Goal: Transaction & Acquisition: Obtain resource

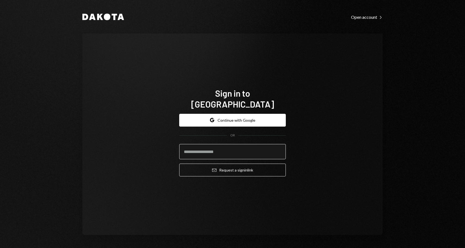
click at [202, 148] on input "email" at bounding box center [232, 151] width 107 height 15
type input "**********"
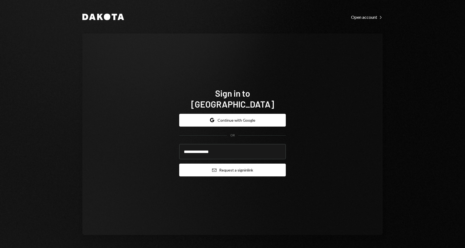
click at [210, 165] on button "Email Request a sign in link" at bounding box center [232, 170] width 107 height 13
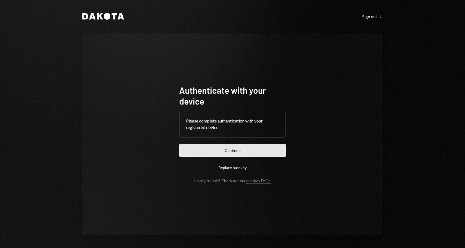
click at [209, 149] on button "Continue" at bounding box center [232, 150] width 107 height 13
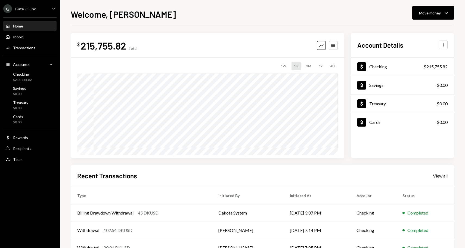
click at [46, 8] on div "G Gate US Inc. Caret Down" at bounding box center [30, 8] width 60 height 9
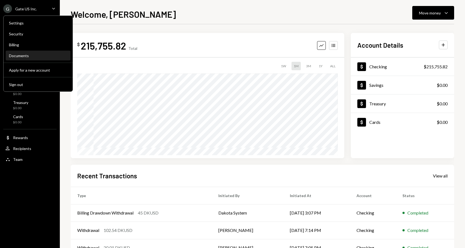
click at [26, 57] on div "Documents" at bounding box center [38, 55] width 58 height 5
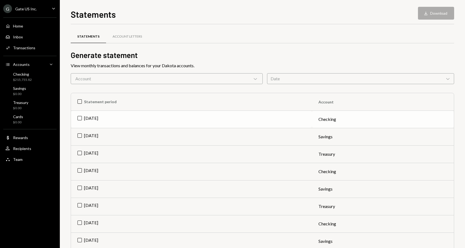
click at [80, 120] on td "Aug 2025" at bounding box center [191, 118] width 241 height 17
click at [441, 10] on button "Download Download" at bounding box center [436, 13] width 36 height 13
